Goal: Navigation & Orientation: Understand site structure

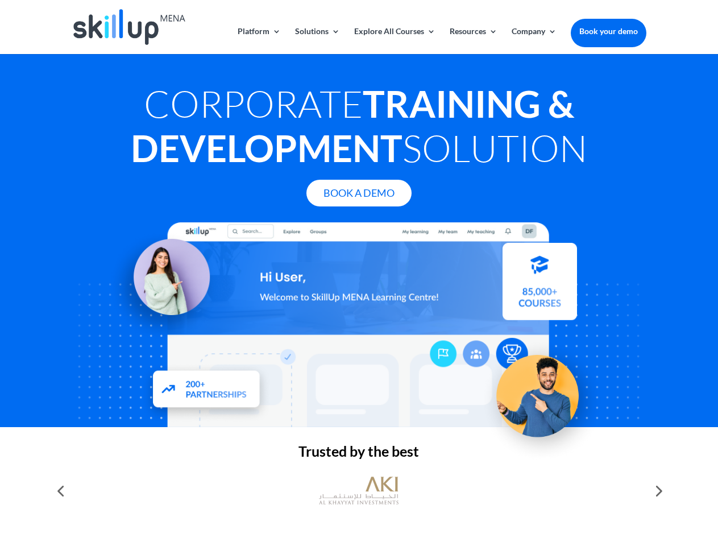
click at [359, 273] on div at bounding box center [359, 324] width 574 height 205
click at [317, 40] on link "Solutions" at bounding box center [317, 40] width 45 height 27
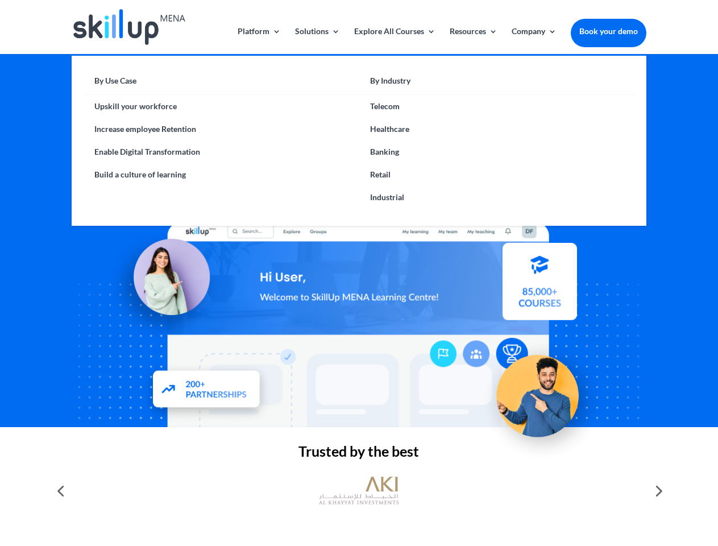
click at [394, 40] on link "Explore All Courses" at bounding box center [394, 40] width 81 height 27
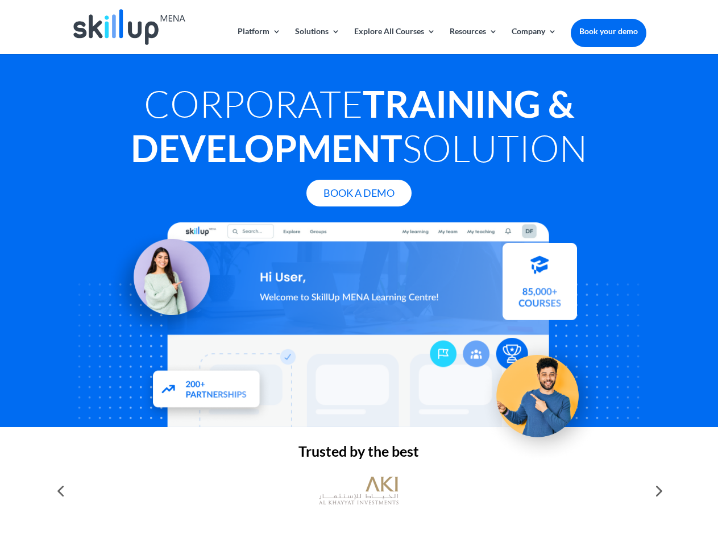
click at [472, 40] on link "Resources" at bounding box center [473, 40] width 48 height 27
click at [534, 40] on link "Company" at bounding box center [533, 40] width 45 height 27
click at [359, 490] on img at bounding box center [359, 490] width 80 height 40
